Goal: Book appointment/travel/reservation

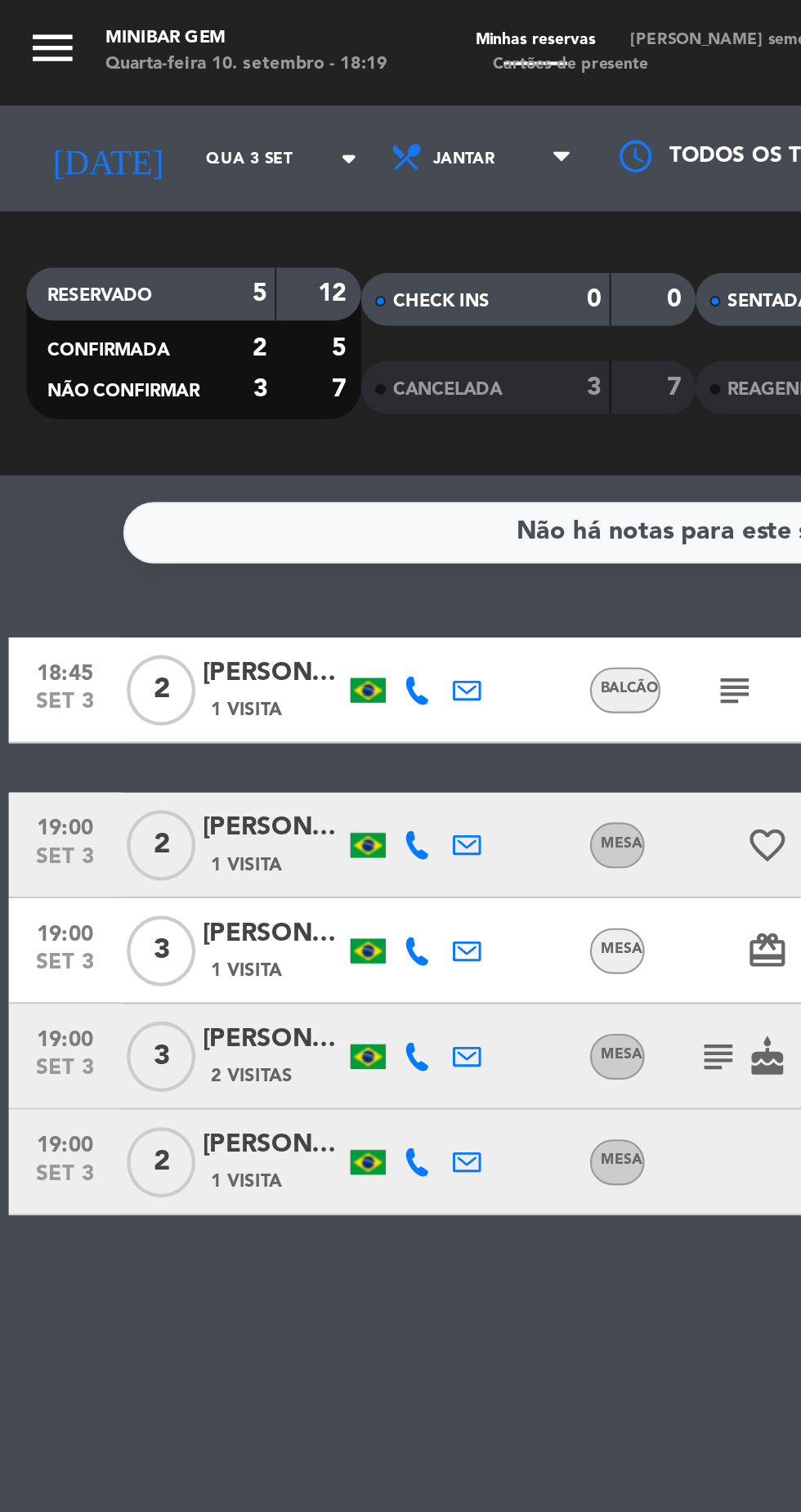
click at [36, 32] on icon "menu" at bounding box center [25, 22] width 25 height 25
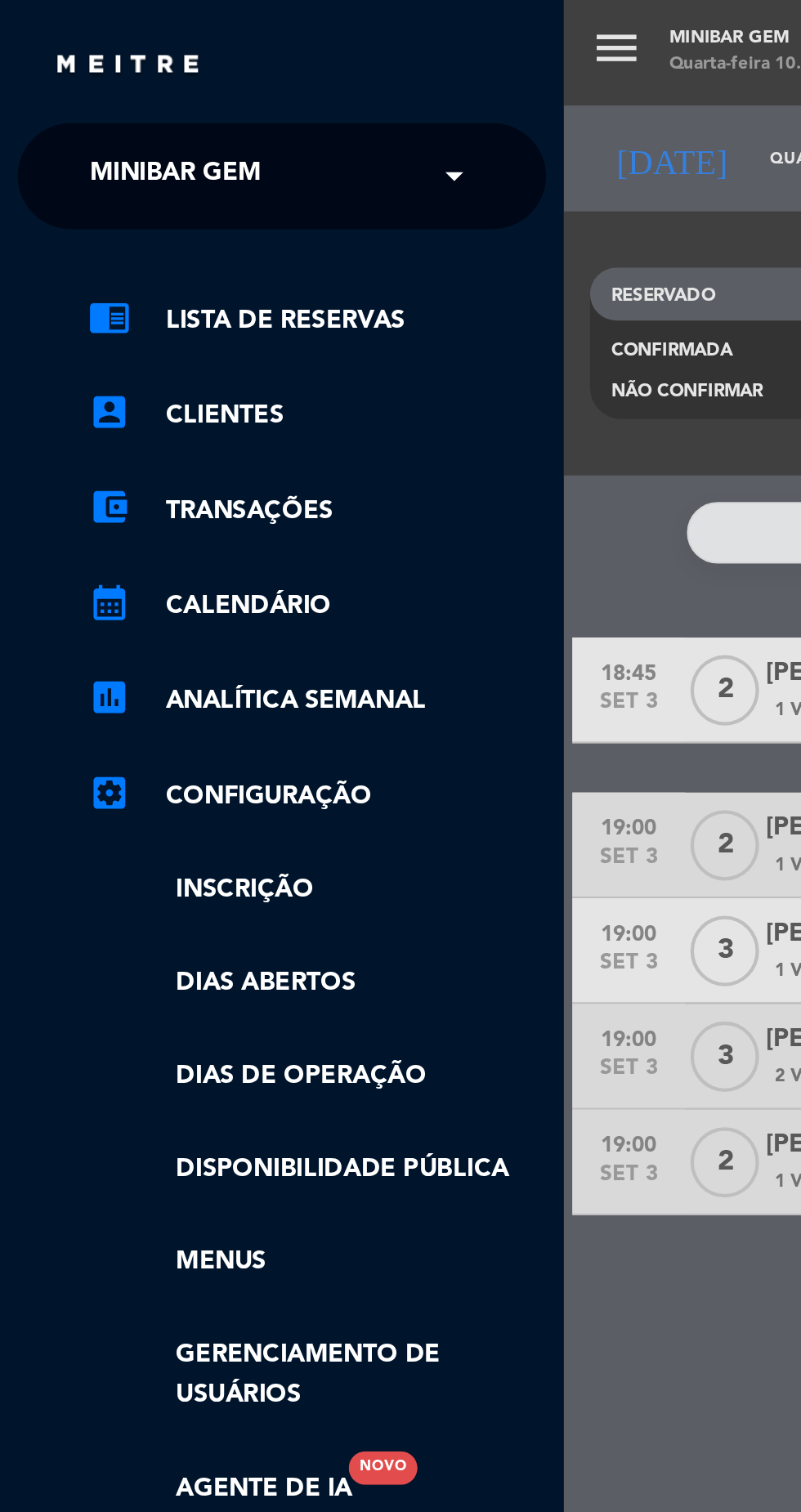
click at [133, 82] on div "× MiniBar Gem" at bounding box center [90, 81] width 110 height 34
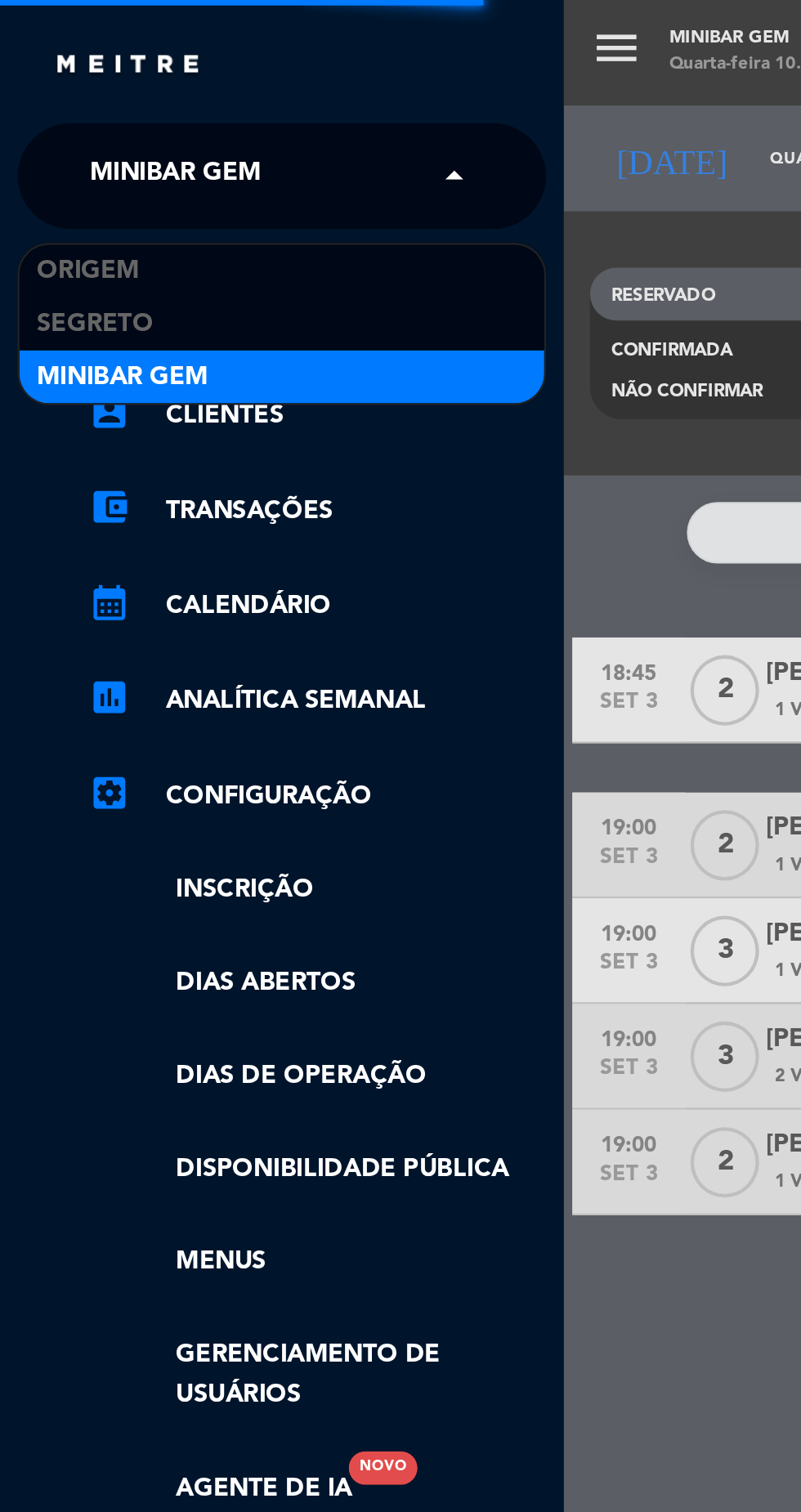
click at [140, 116] on div "Origem" at bounding box center [131, 126] width 244 height 25
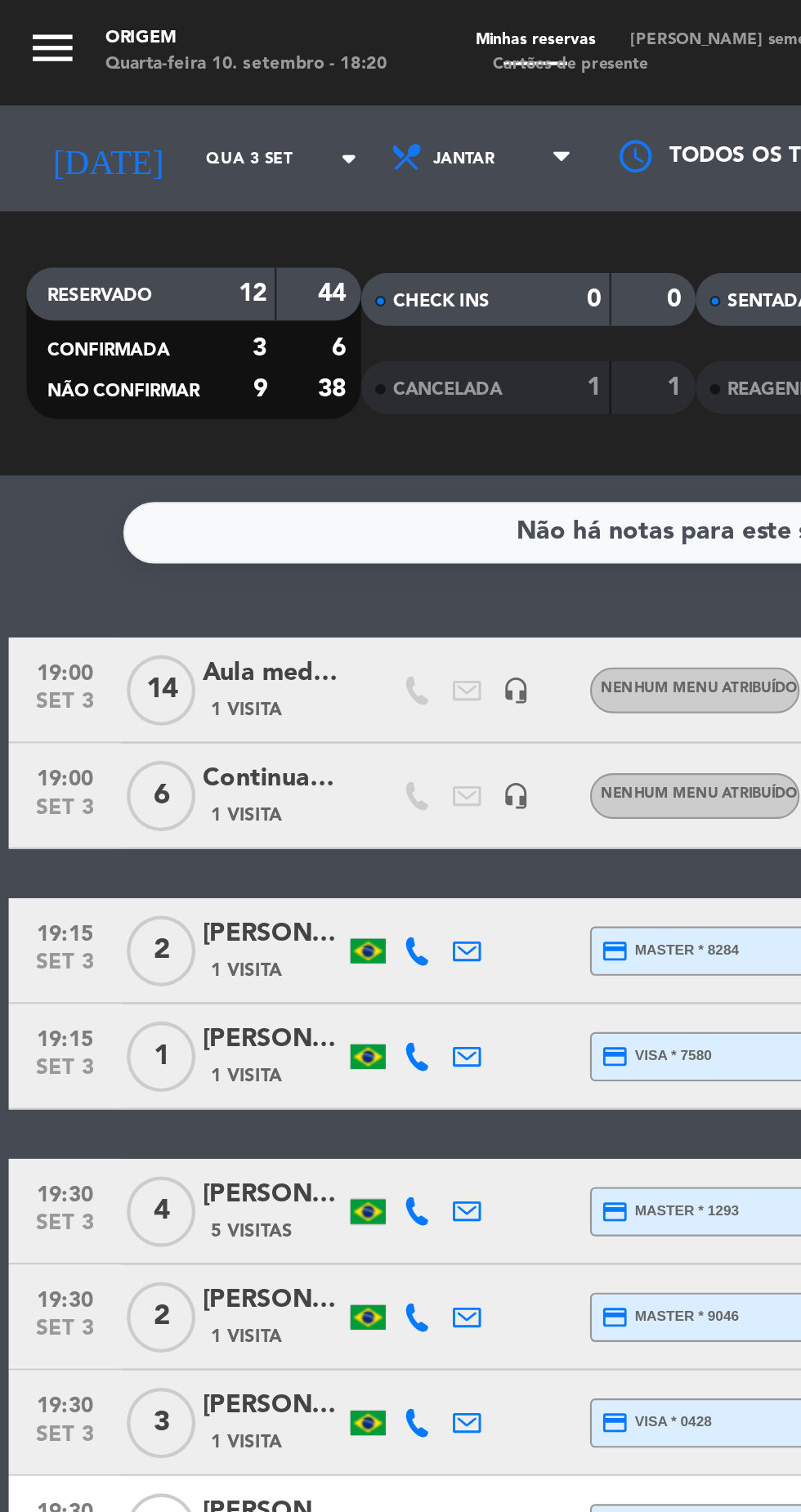
click at [22, 27] on icon "menu" at bounding box center [25, 22] width 25 height 25
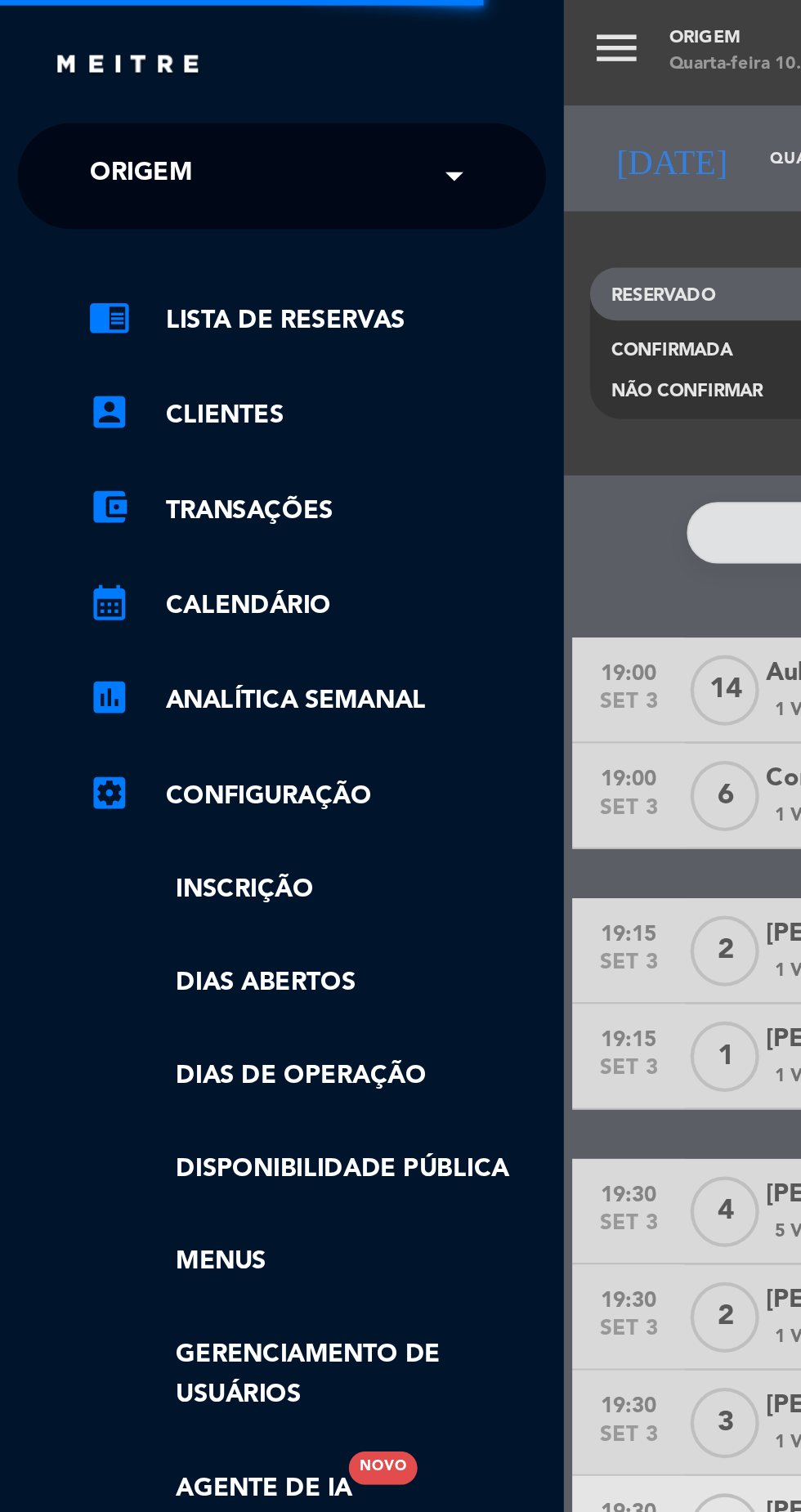
click at [46, 84] on span "Origem" at bounding box center [65, 81] width 47 height 34
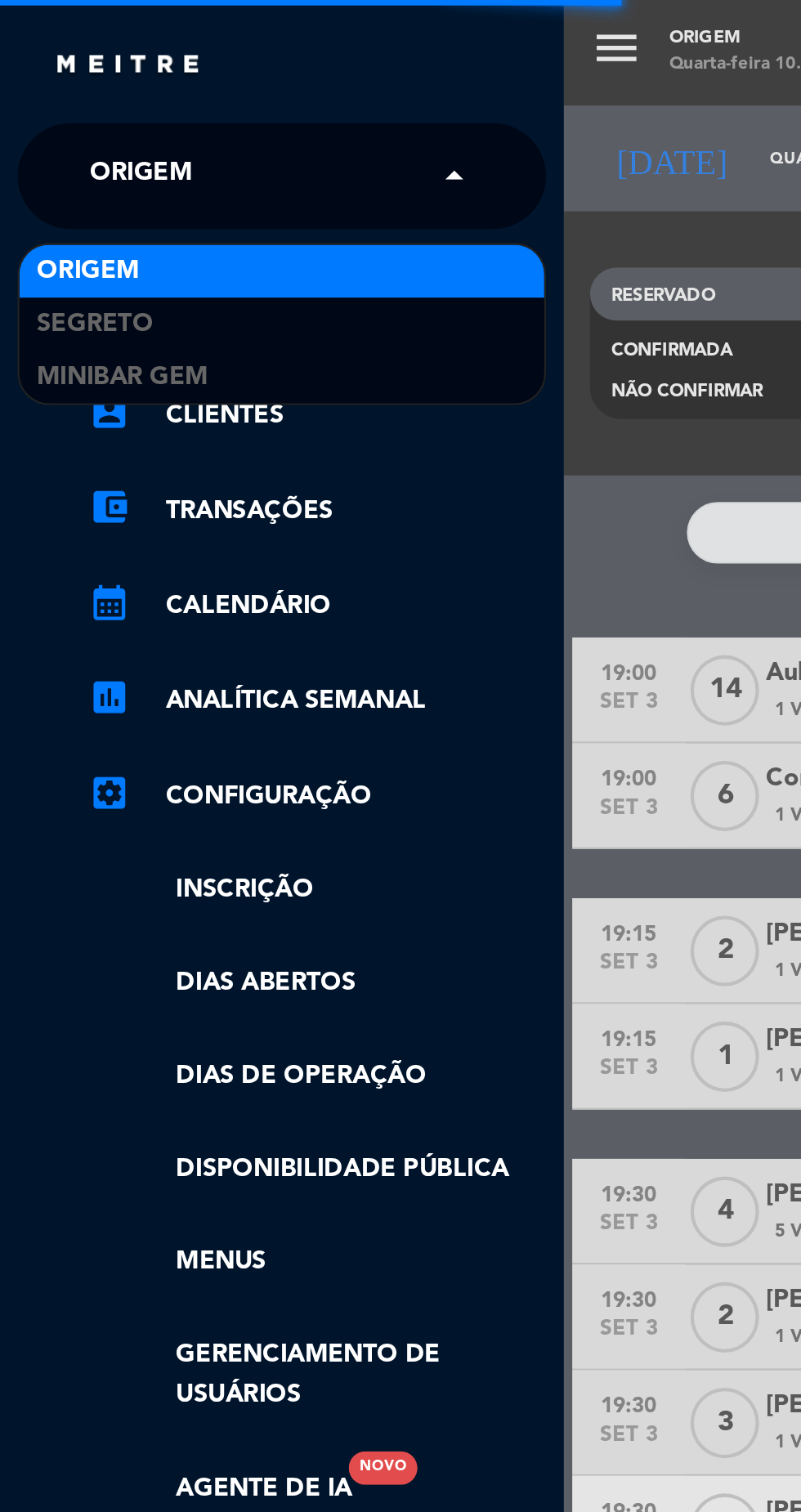
click at [42, 152] on span "Segreto" at bounding box center [44, 150] width 54 height 19
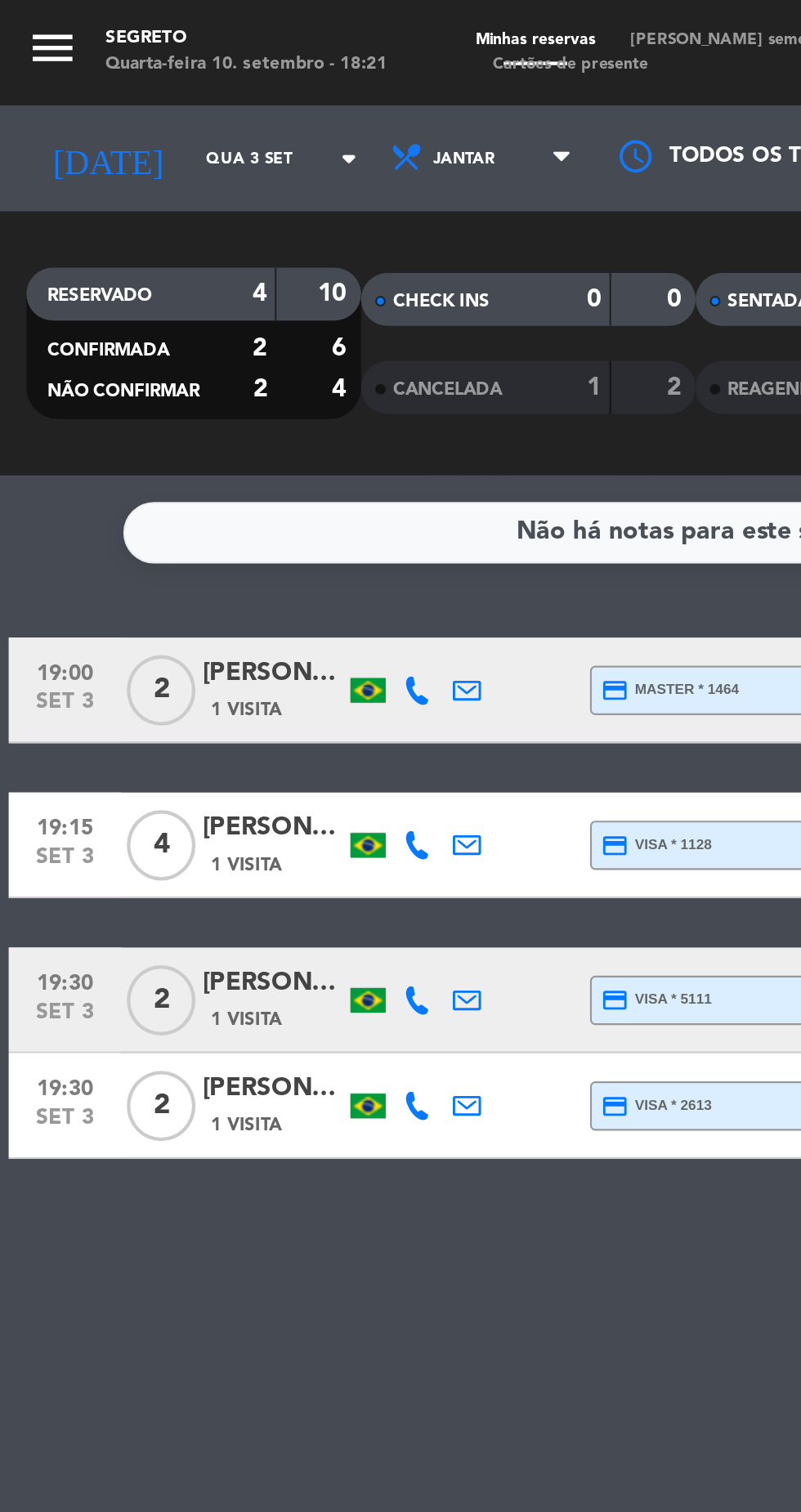
click at [87, 82] on input "Qua 3 set" at bounding box center [139, 74] width 103 height 26
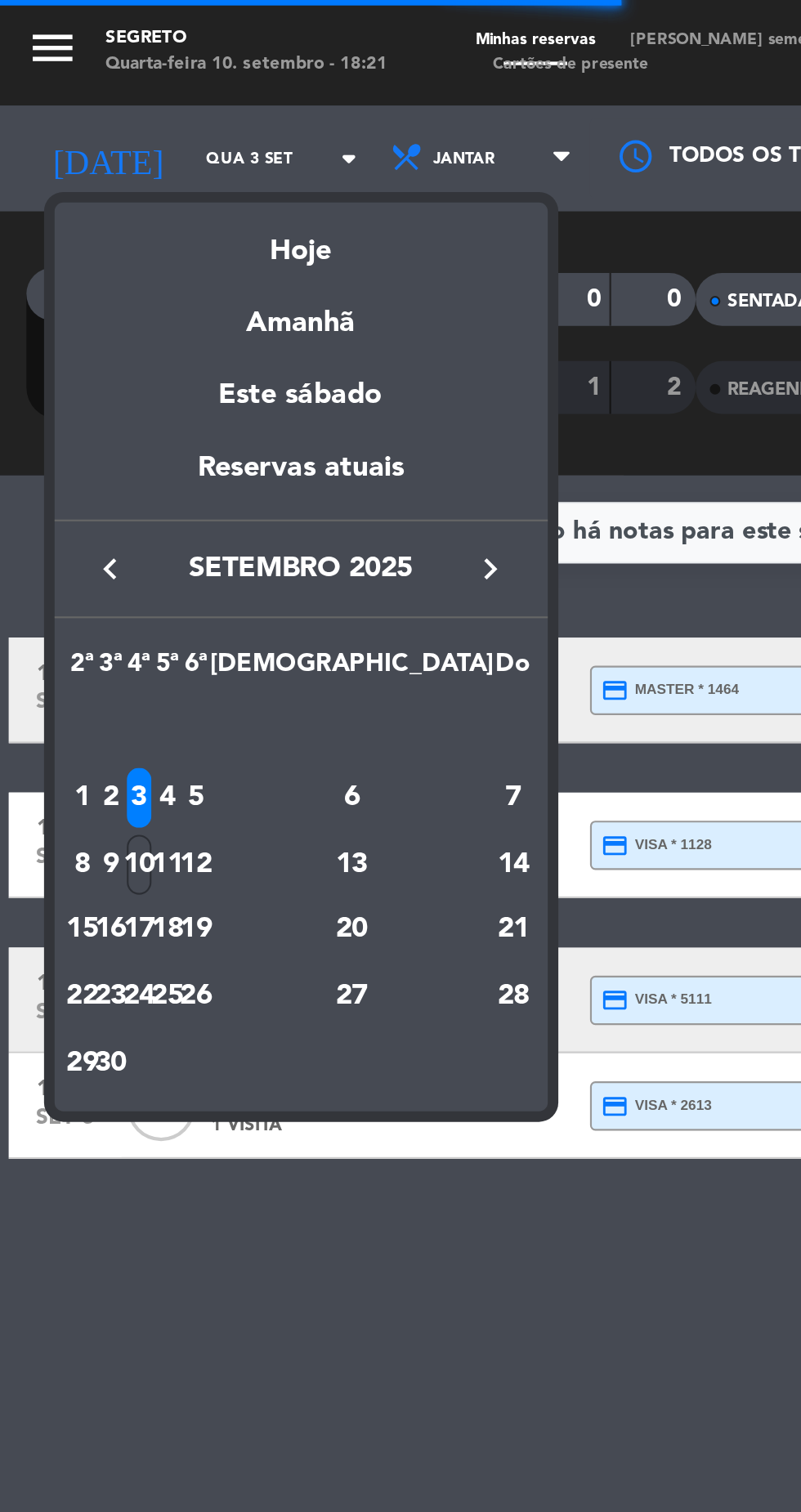
click at [143, 154] on div "Amanhã" at bounding box center [140, 144] width 229 height 33
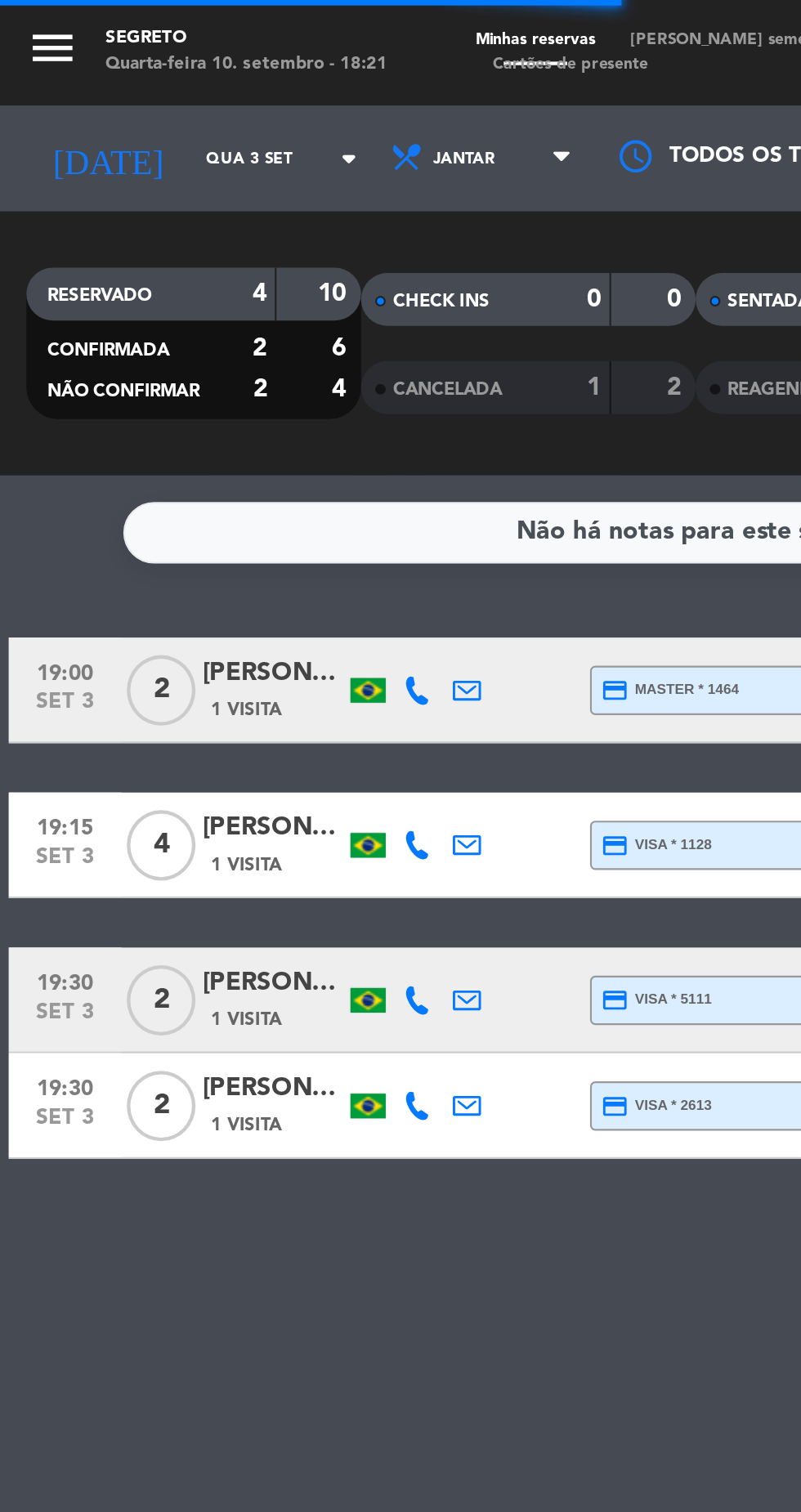
type input "Qui 11 set"
